Goal: Use online tool/utility: Utilize a website feature to perform a specific function

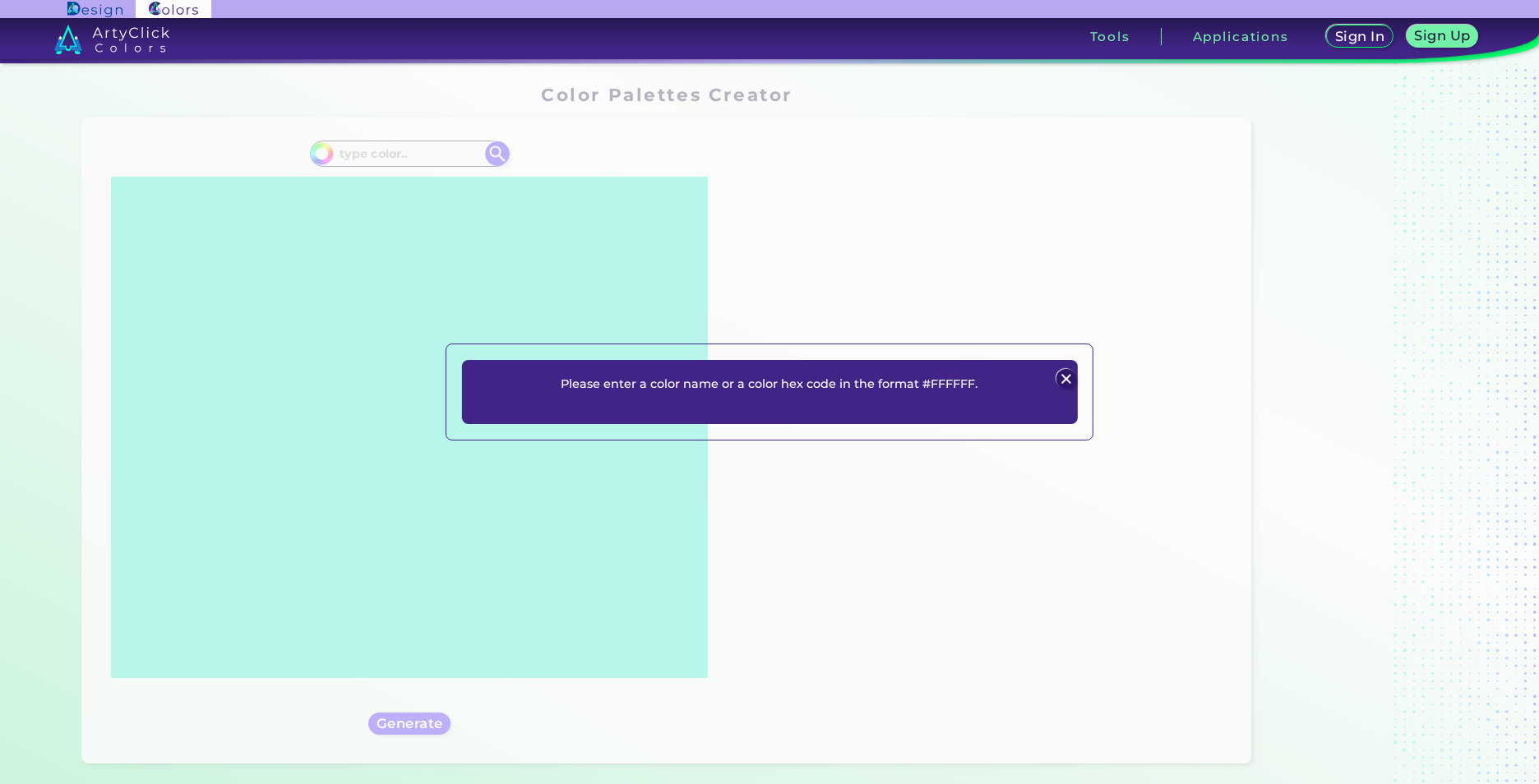
scroll to position [1233, 0]
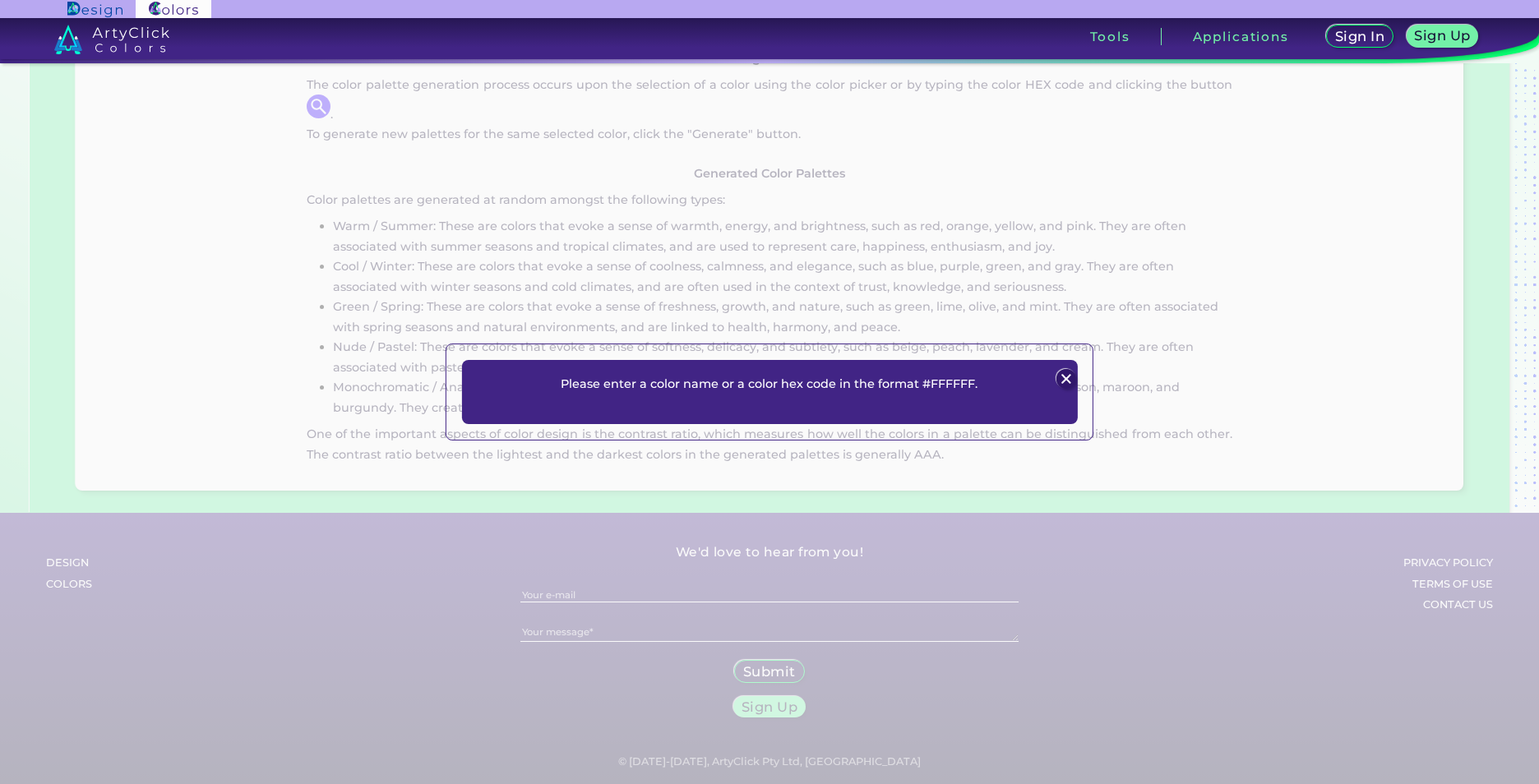
click at [1054, 375] on div "Please enter a color name or a color hex code in the format #FFFFFF. Plans Sign…" at bounding box center [770, 392] width 616 height 65
click at [1058, 375] on img at bounding box center [1066, 379] width 19 height 19
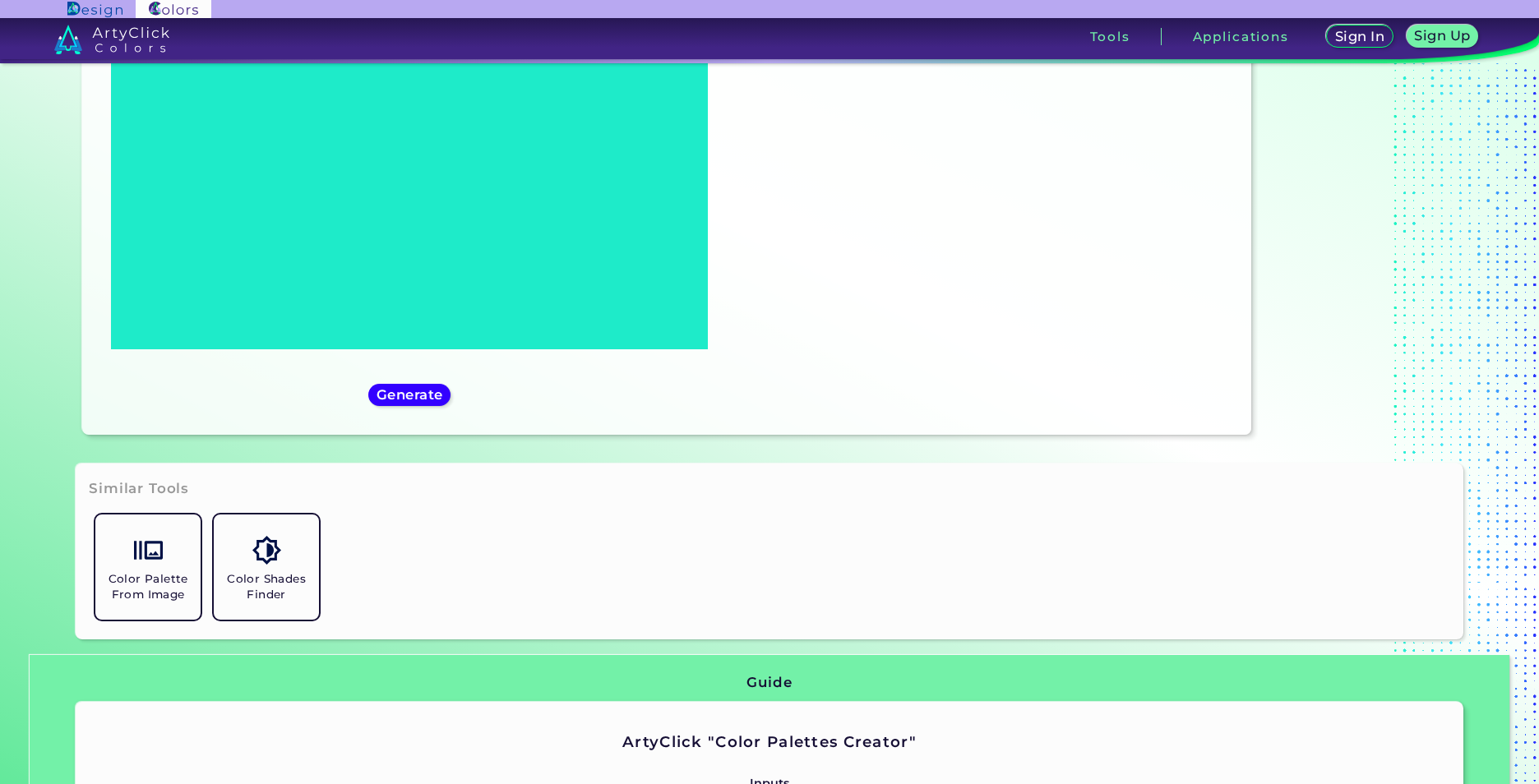
scroll to position [0, 0]
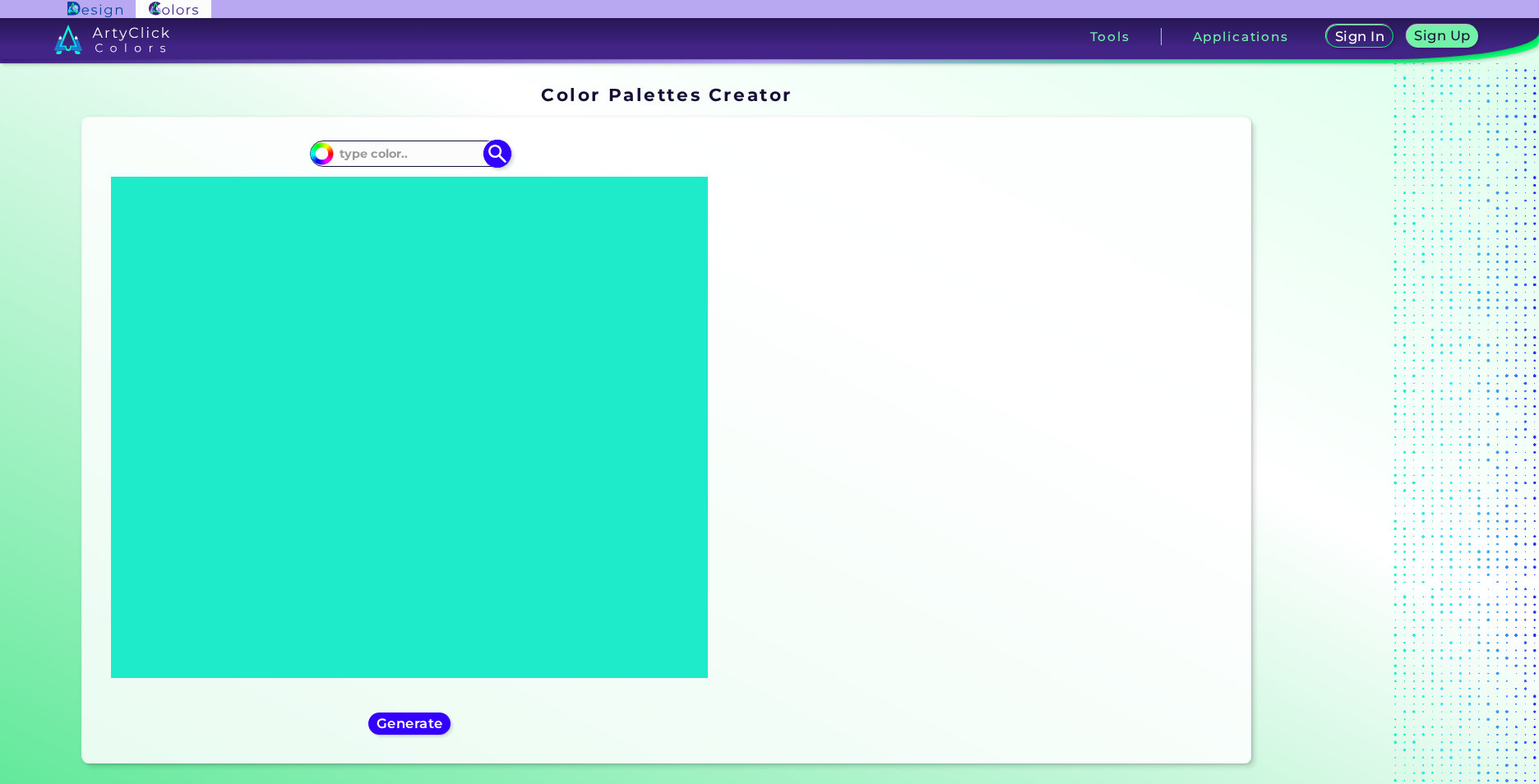
paste input "F1E9D2"
type input "F1E9D2"
click at [423, 724] on h5 "Generate" at bounding box center [409, 723] width 60 height 13
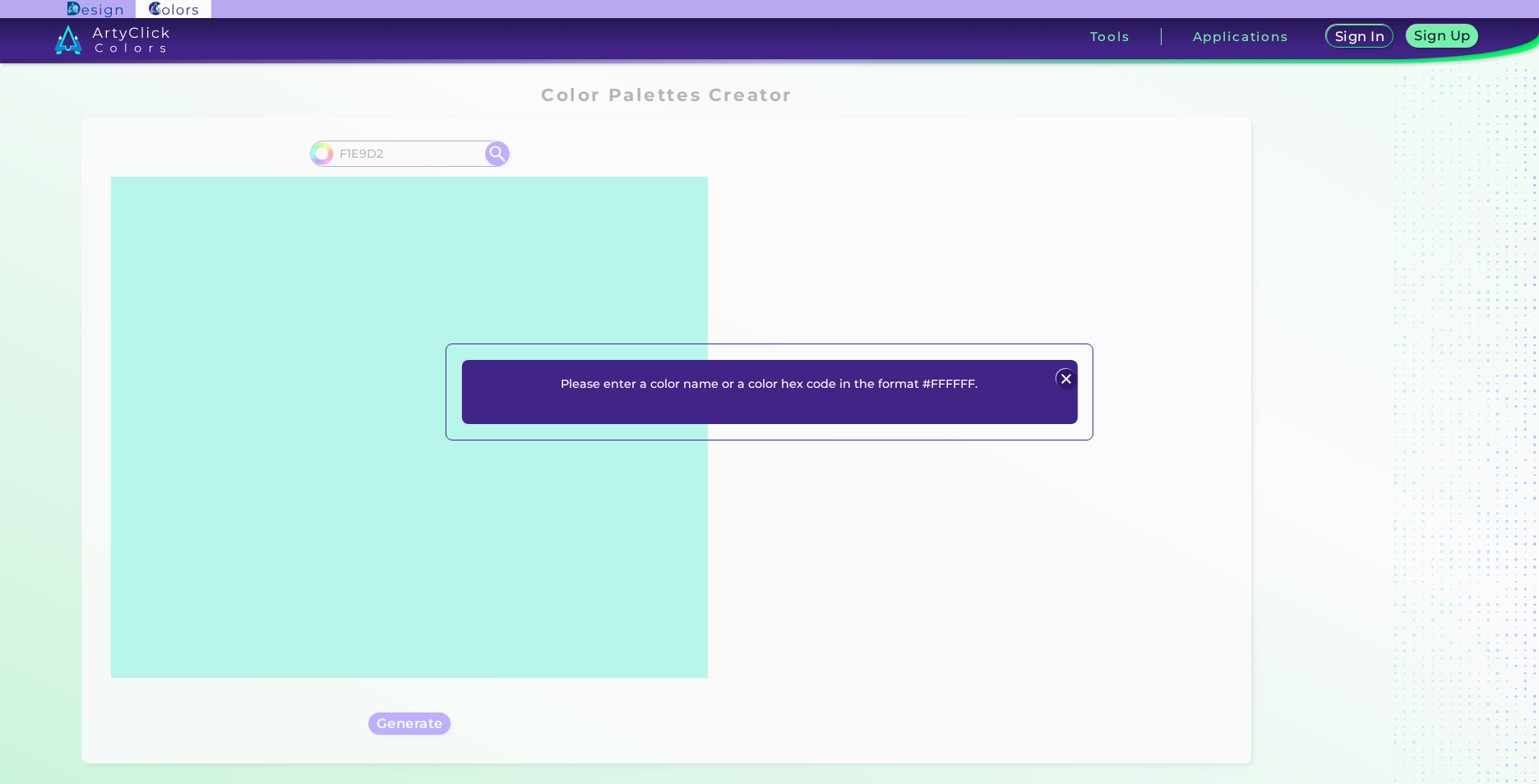
click at [1065, 377] on img at bounding box center [1066, 379] width 19 height 19
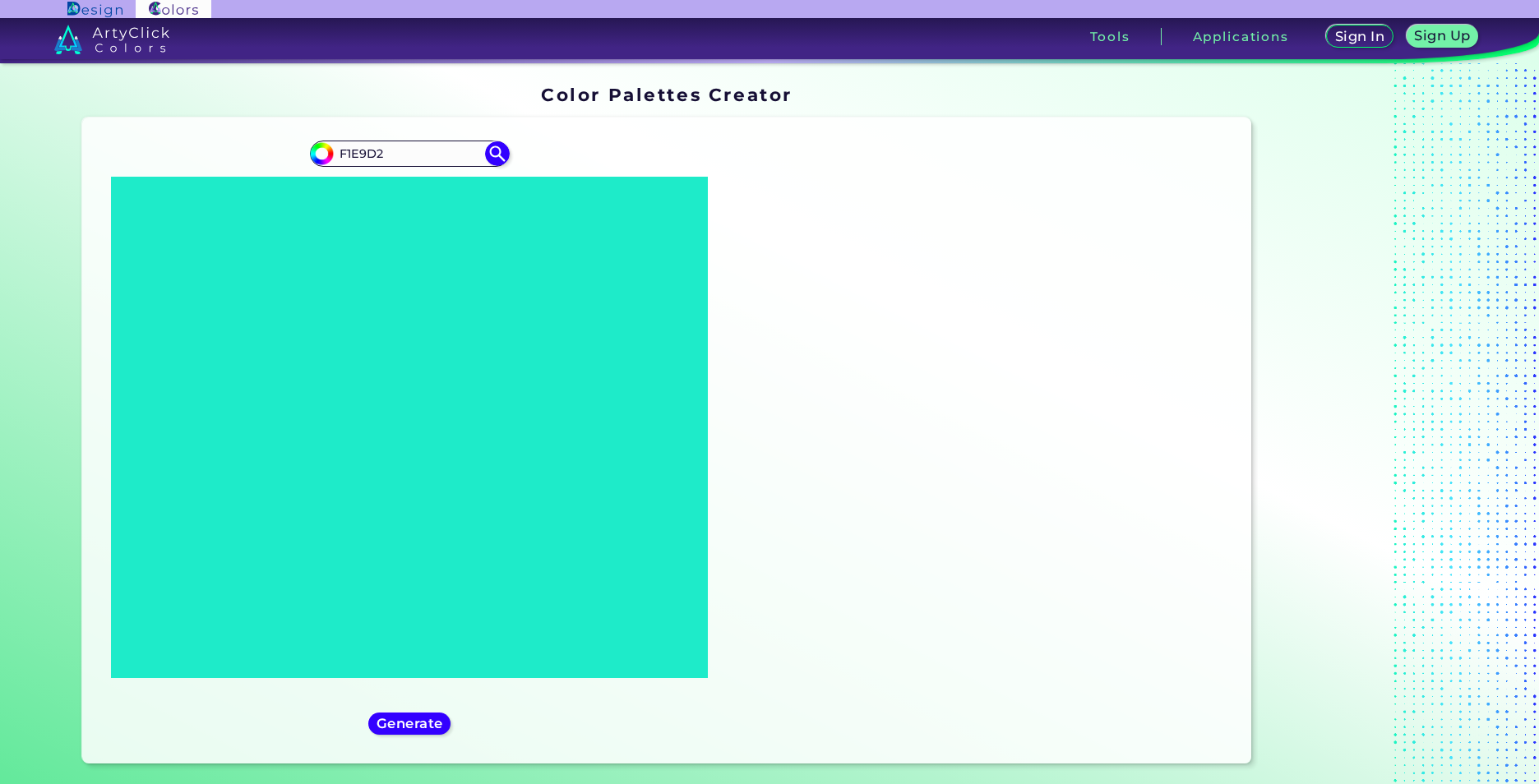
drag, startPoint x: 292, startPoint y: 148, endPoint x: 197, endPoint y: 146, distance: 95.0
click at [197, 146] on div "#000000 F1E9D2" at bounding box center [409, 440] width 629 height 620
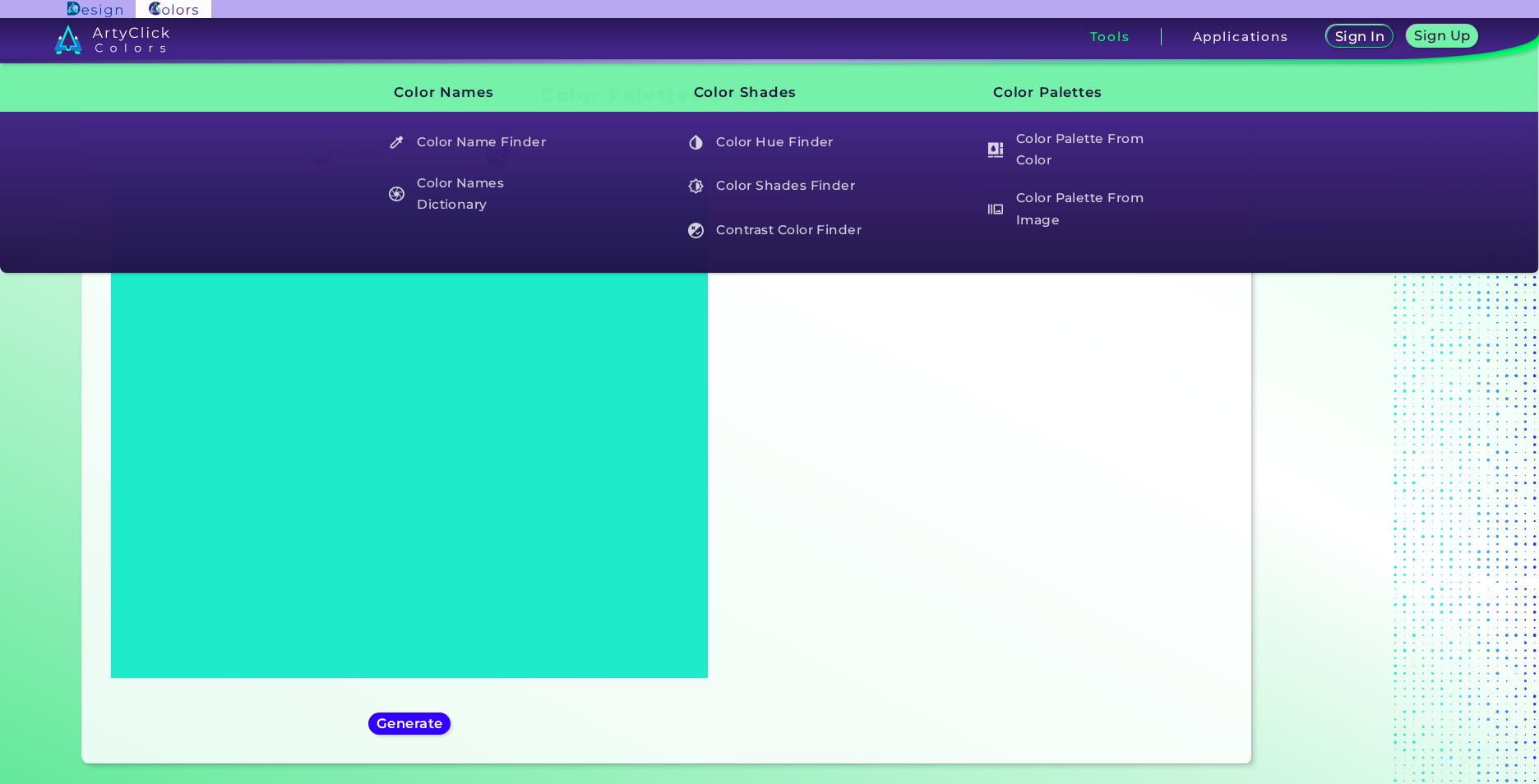
click at [1096, 47] on div "Sign In Sign Up My Profile My Details Color Palettes Sign Out Tools Applications" at bounding box center [1076, 42] width 925 height 50
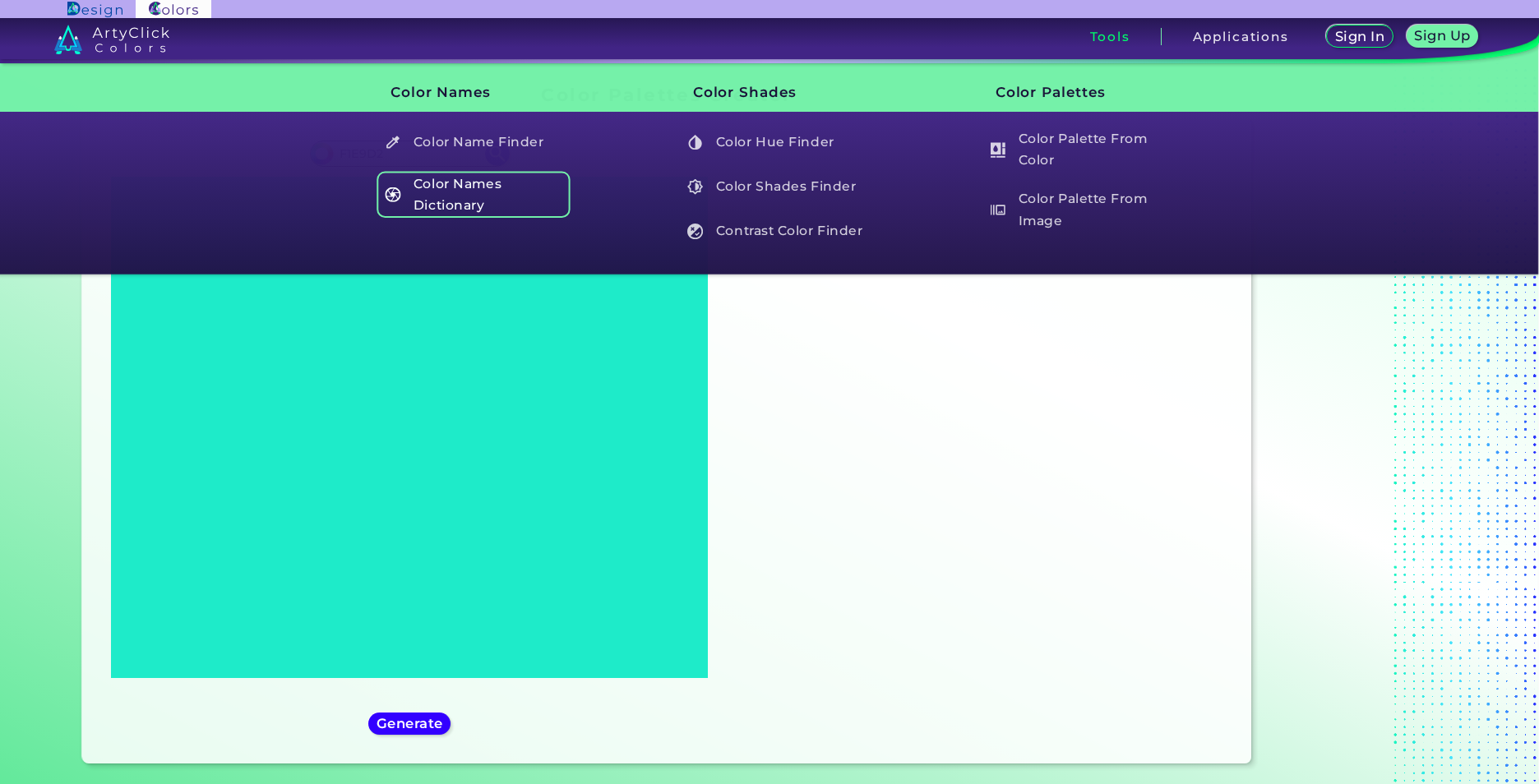
click at [448, 209] on h5 "Color Names Dictionary" at bounding box center [475, 194] width 194 height 47
